Goal: Information Seeking & Learning: Check status

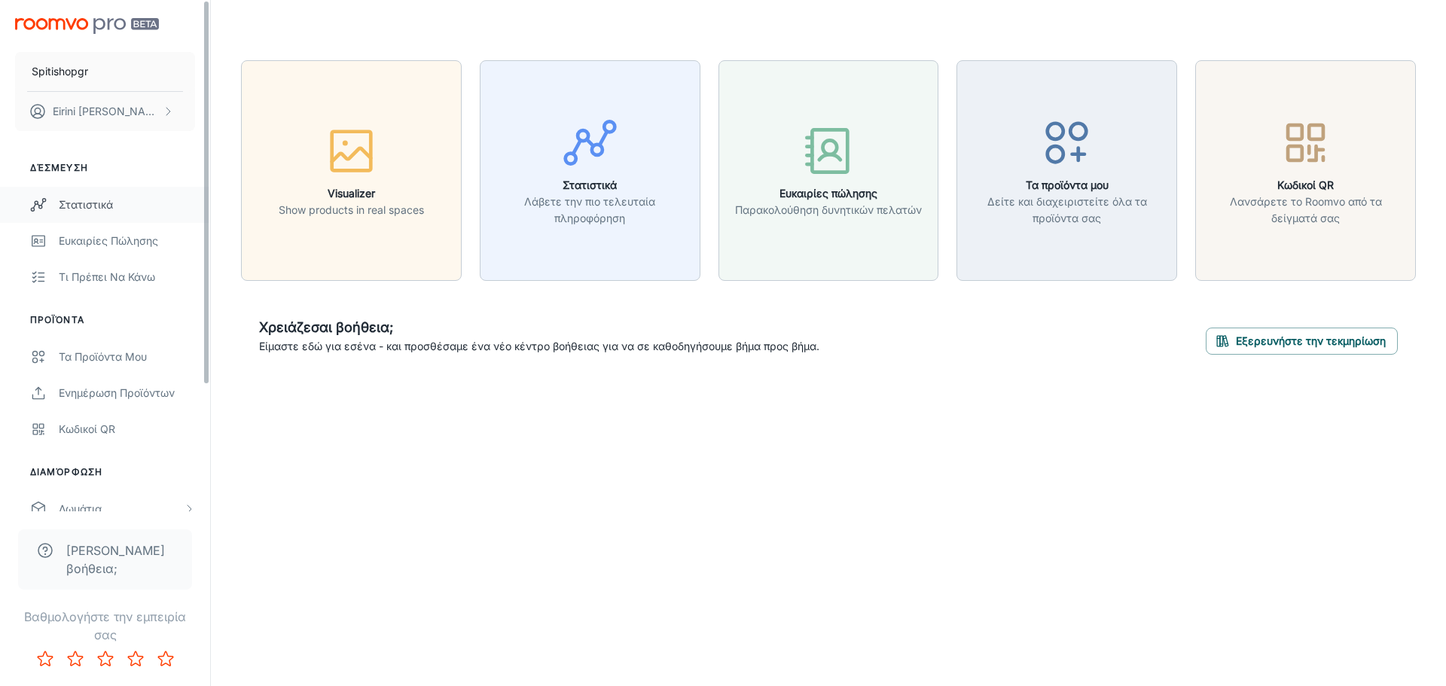
click at [123, 206] on div "Στατιστικά" at bounding box center [127, 205] width 136 height 17
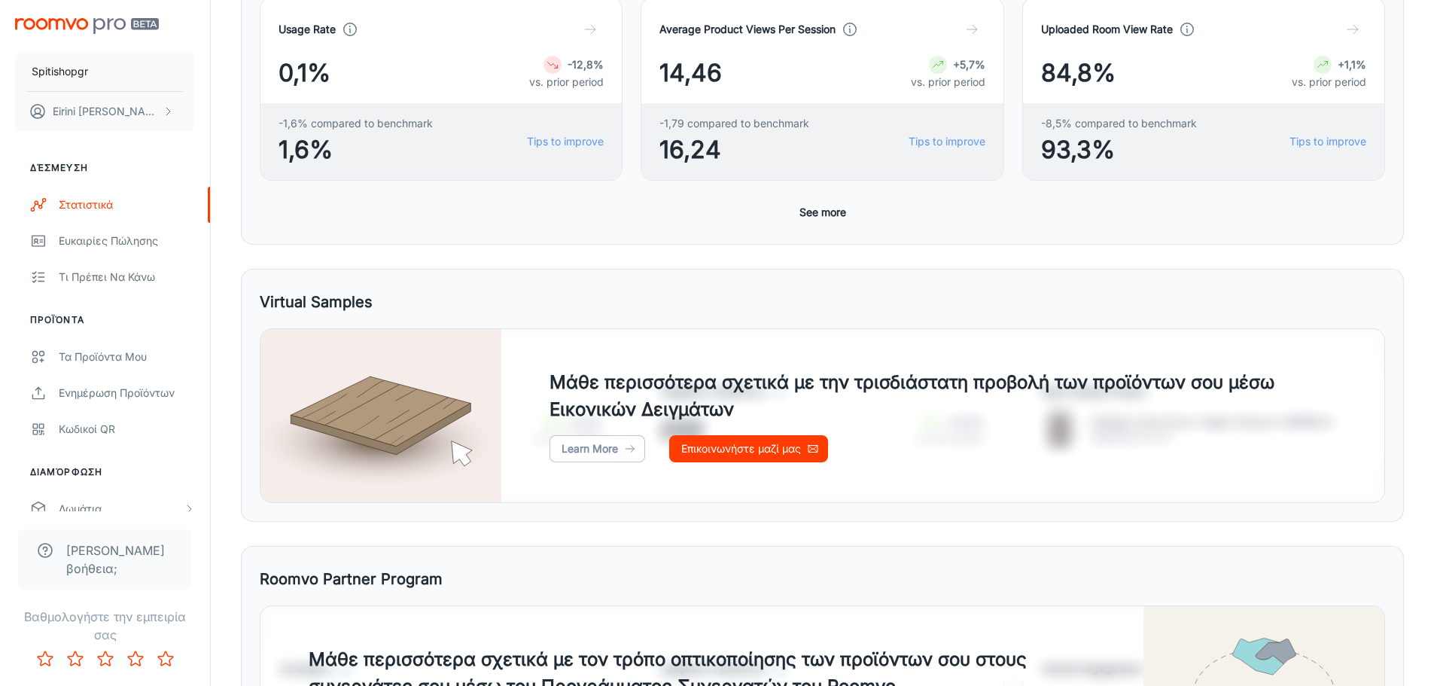
scroll to position [526, 0]
click at [824, 209] on button "See more" at bounding box center [823, 210] width 59 height 27
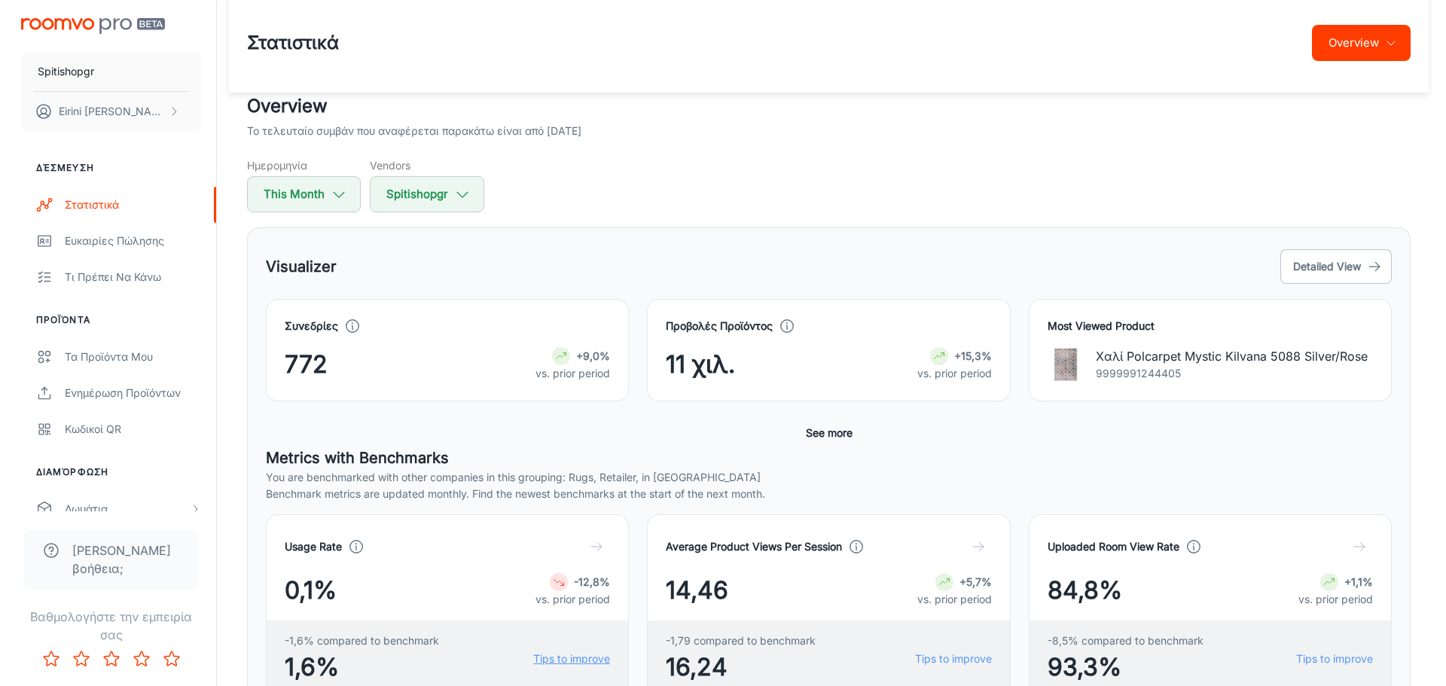
scroll to position [0, 0]
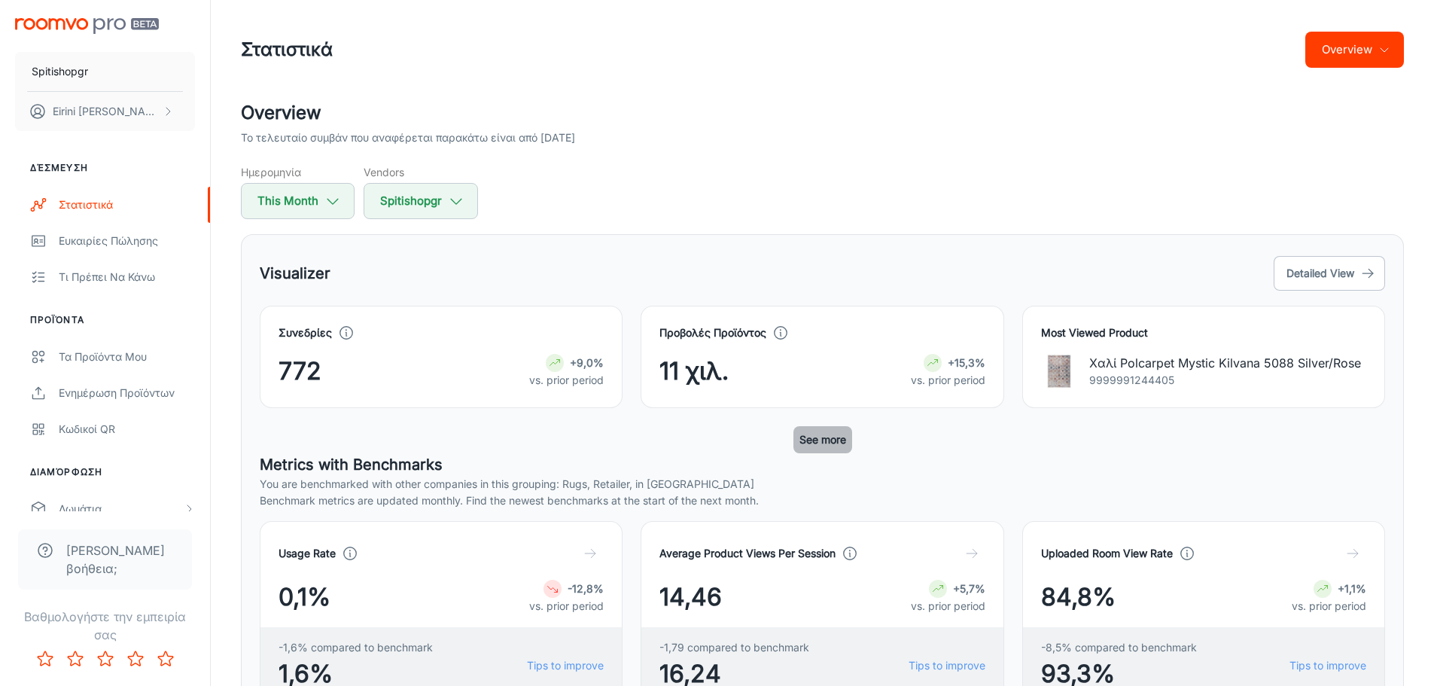
click at [817, 439] on button "See more" at bounding box center [823, 439] width 59 height 27
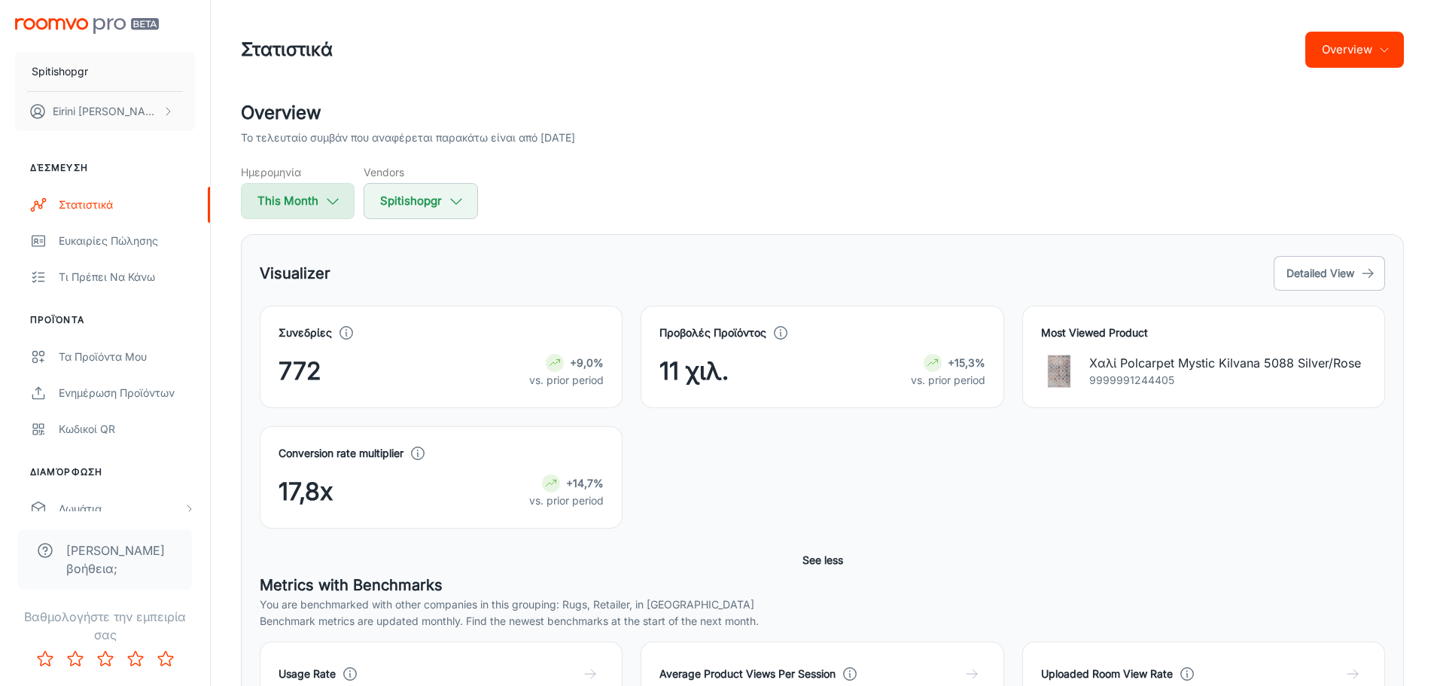
click at [327, 211] on button "This Month" at bounding box center [298, 201] width 114 height 36
select select "7"
select select "2025"
select select "7"
select select "2025"
